Goal: Find specific page/section: Find specific page/section

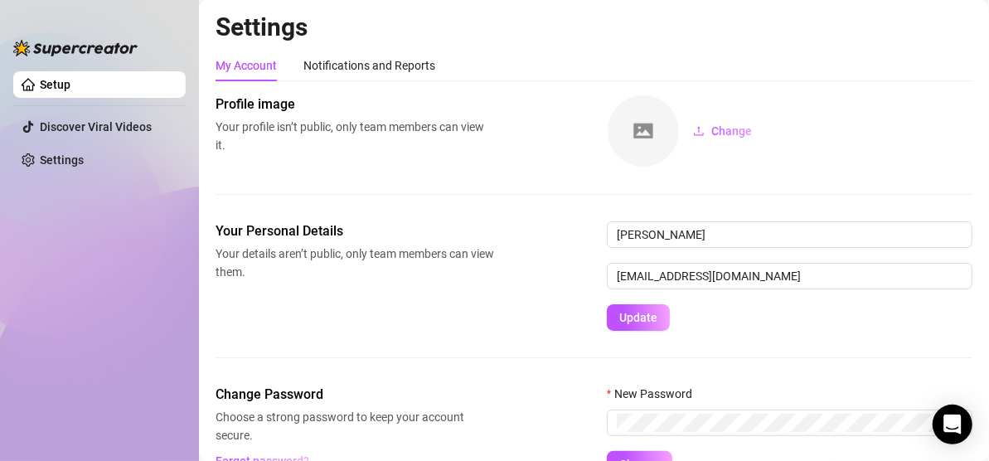
scroll to position [85, 0]
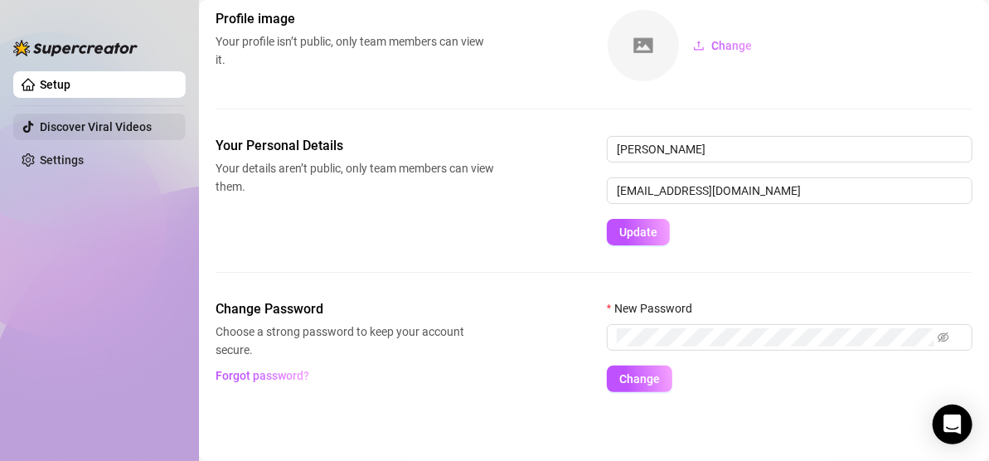
click at [127, 129] on link "Discover Viral Videos" at bounding box center [96, 126] width 112 height 13
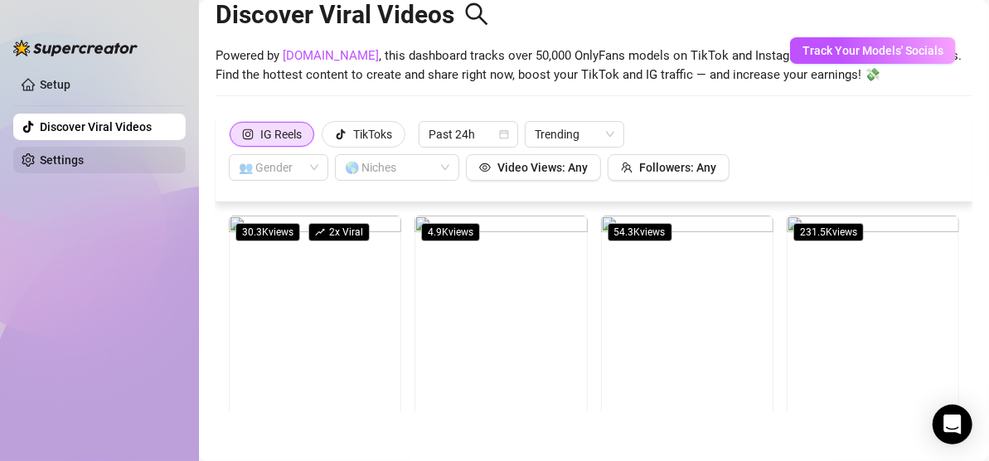
click at [64, 154] on link "Settings" at bounding box center [62, 159] width 44 height 13
